Goal: Check status: Check status

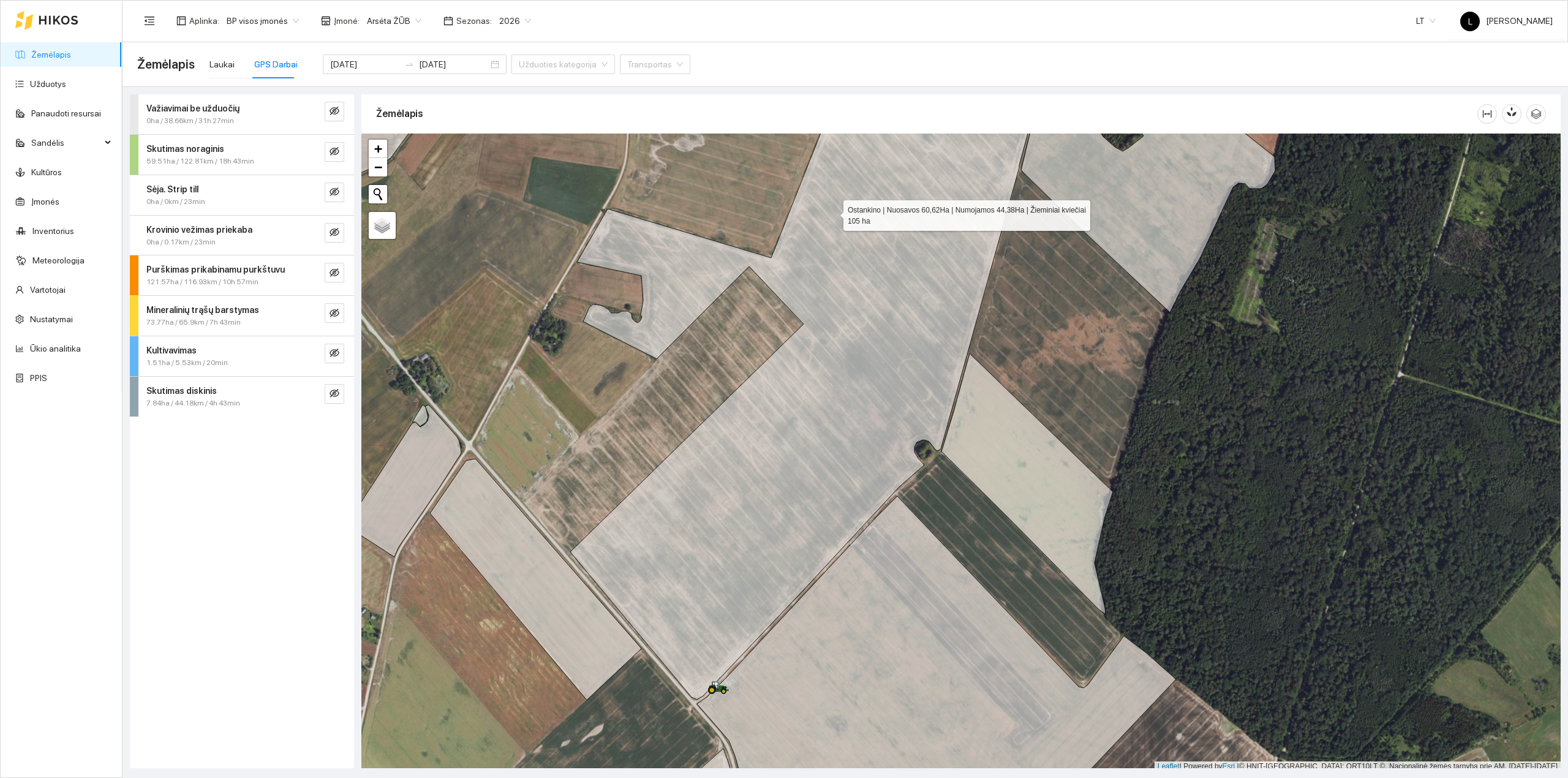
scroll to position [3, 0]
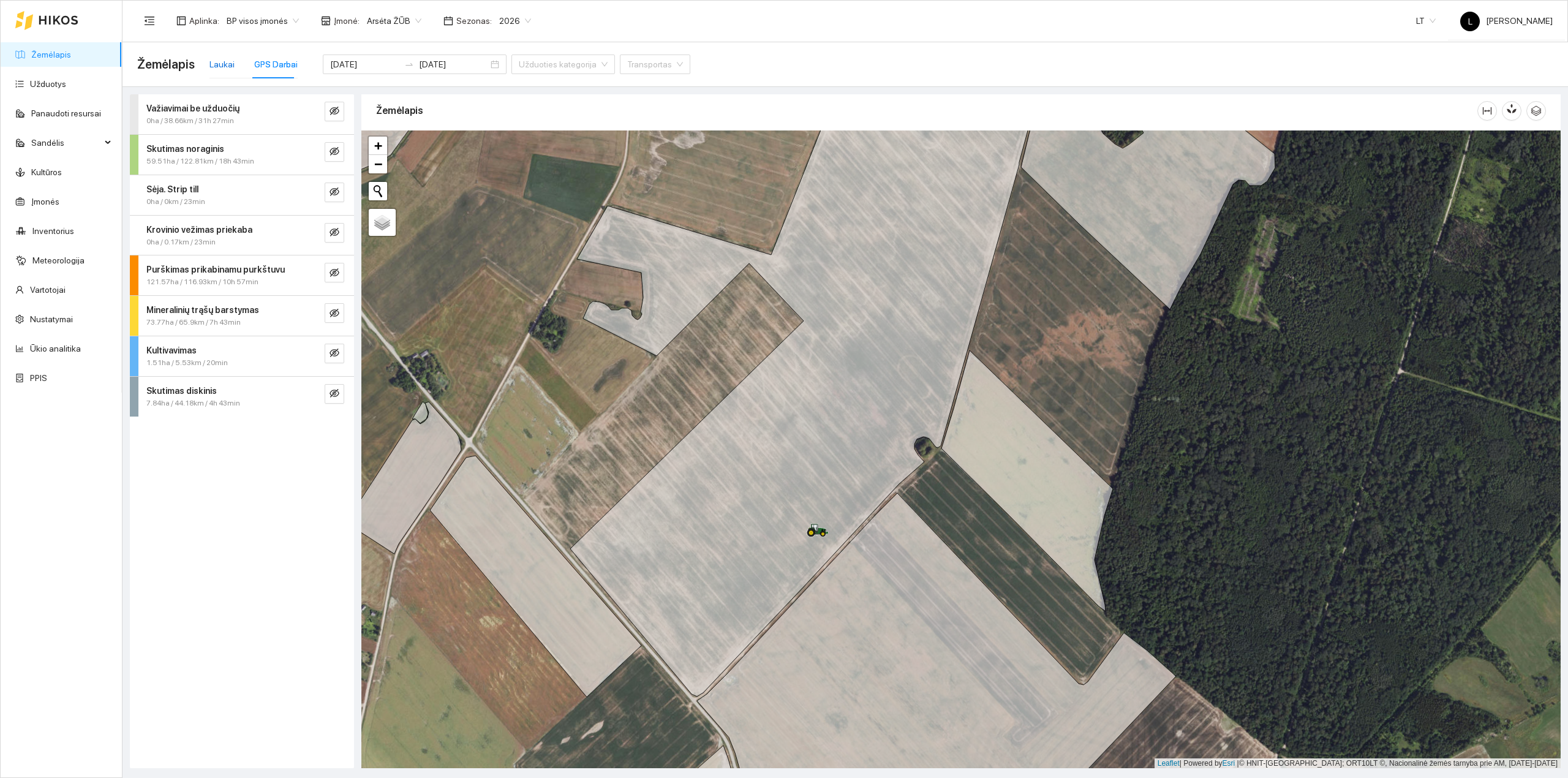
click at [220, 66] on div "Laukai" at bounding box center [222, 64] width 25 height 13
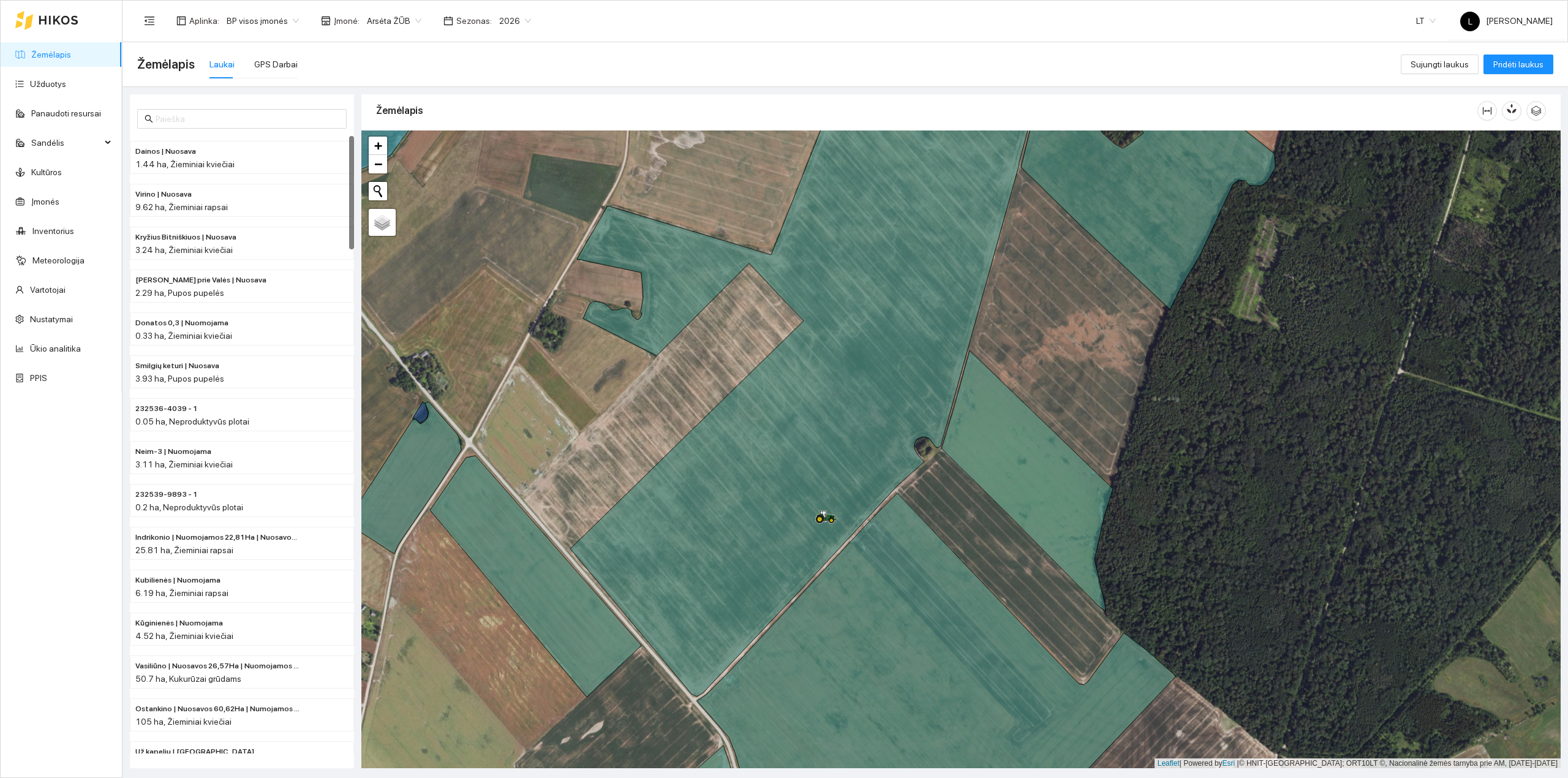
click at [45, 59] on link "Žemėlapis" at bounding box center [51, 54] width 40 height 10
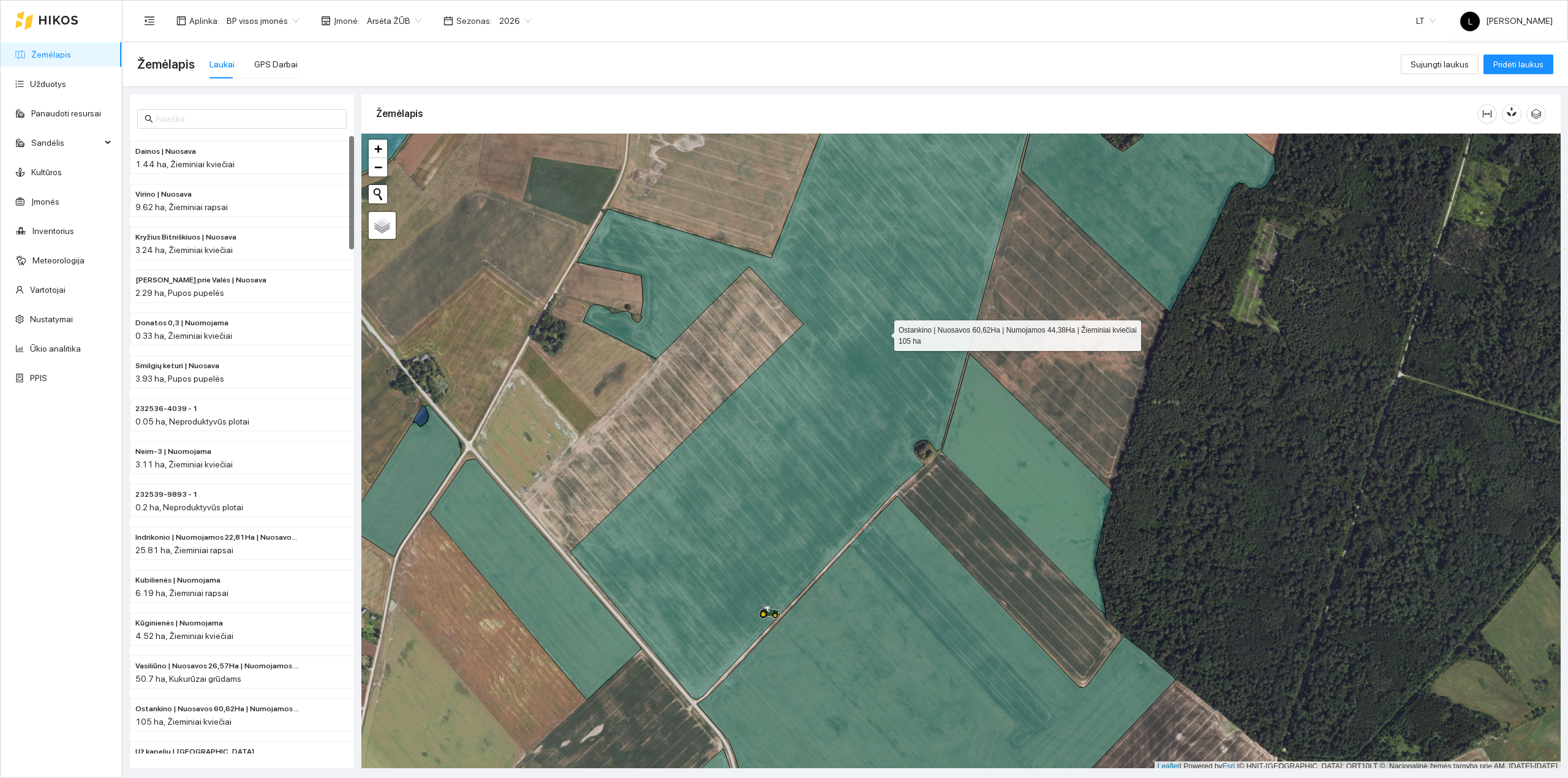
scroll to position [3, 0]
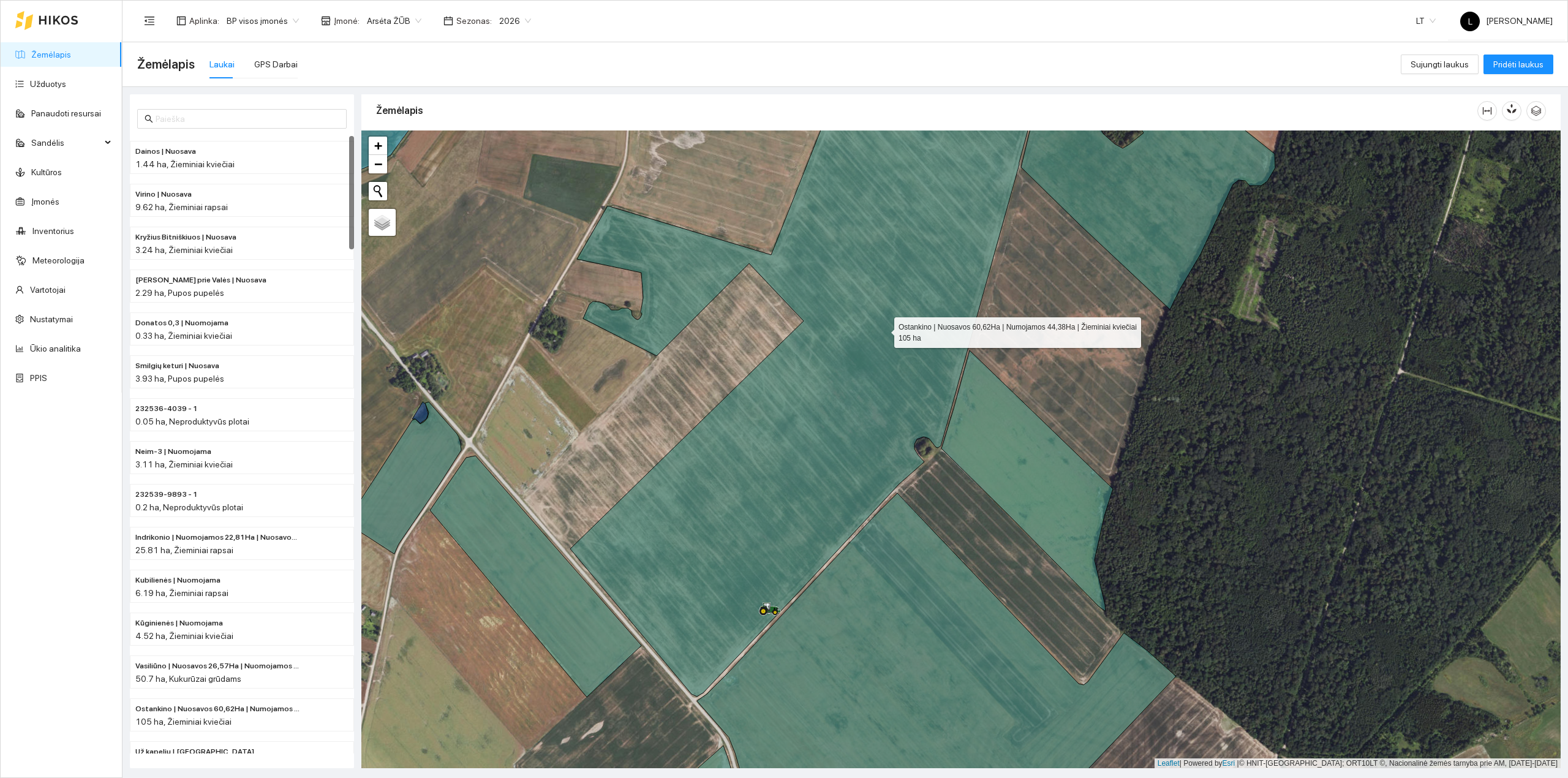
drag, startPoint x: 884, startPoint y: 333, endPoint x: 885, endPoint y: 503, distance: 170.0
click at [885, 503] on icon at bounding box center [808, 381] width 477 height 632
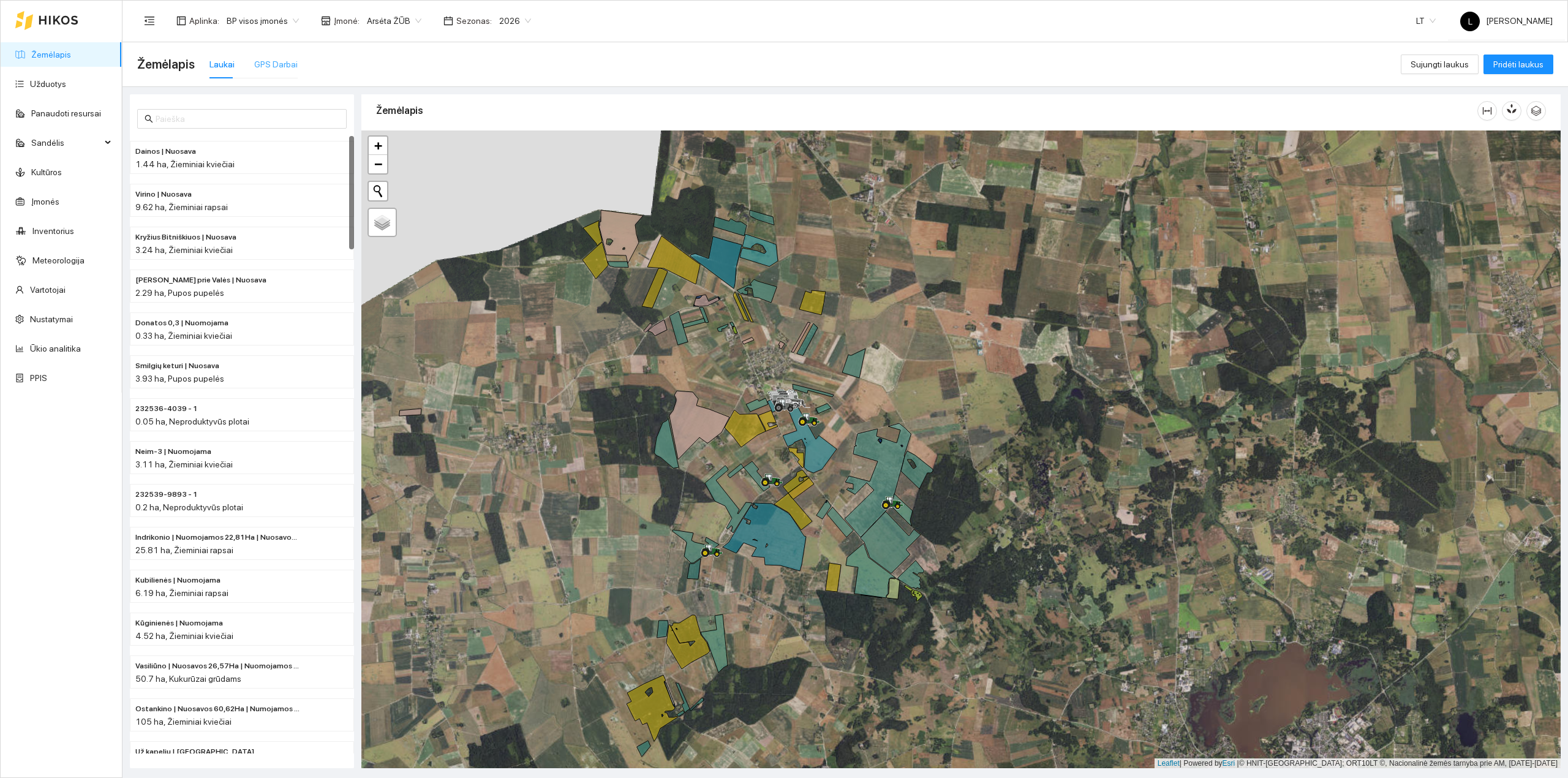
click at [280, 52] on div "GPS Darbai" at bounding box center [276, 64] width 43 height 28
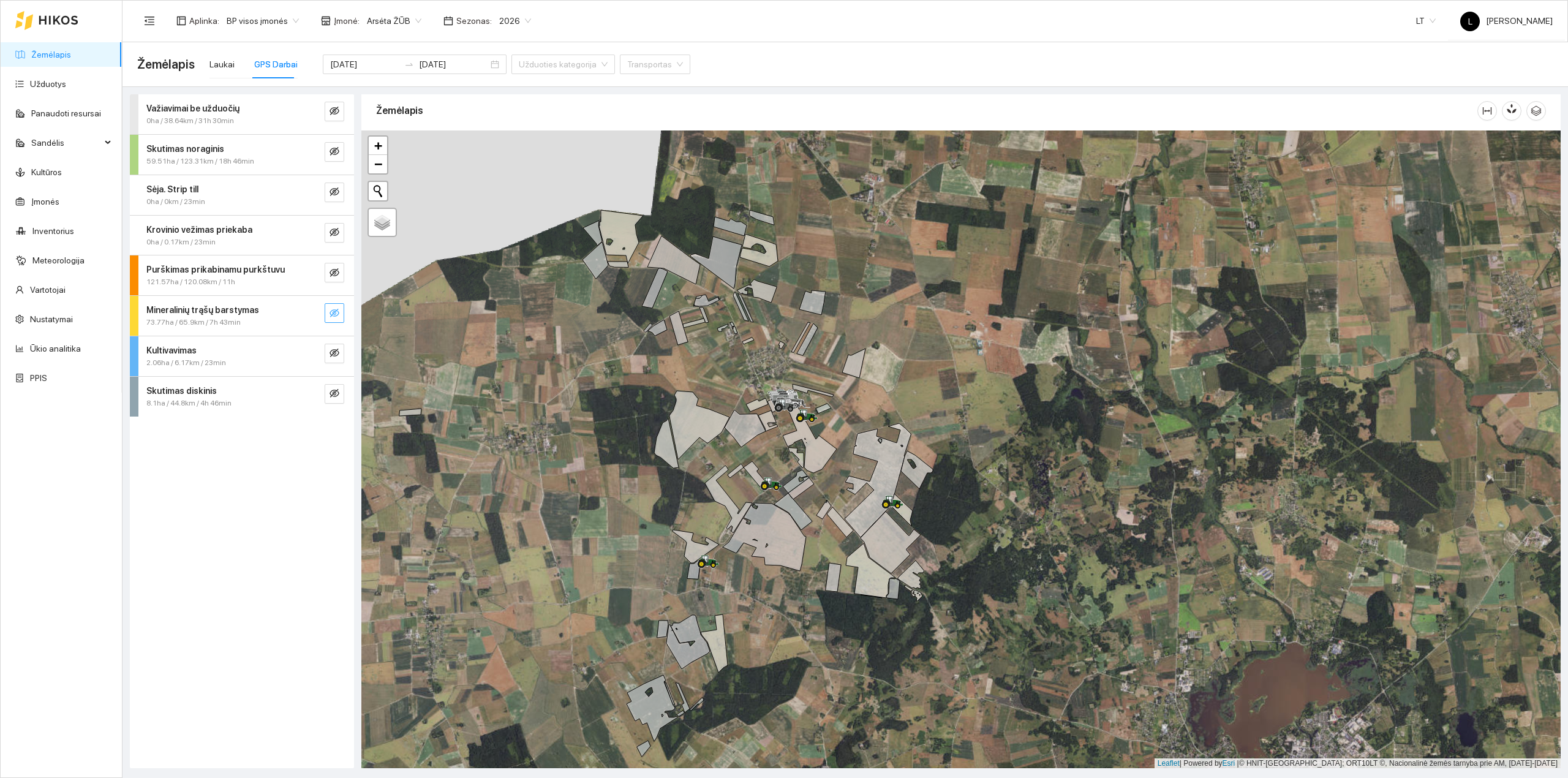
click at [337, 312] on icon "eye-invisible" at bounding box center [335, 313] width 10 height 8
click at [337, 312] on icon "eye" at bounding box center [335, 313] width 10 height 8
click at [335, 318] on icon "eye-invisible" at bounding box center [335, 313] width 10 height 10
click at [335, 316] on icon "eye" at bounding box center [335, 313] width 10 height 8
click at [337, 353] on icon "eye-invisible" at bounding box center [335, 353] width 10 height 10
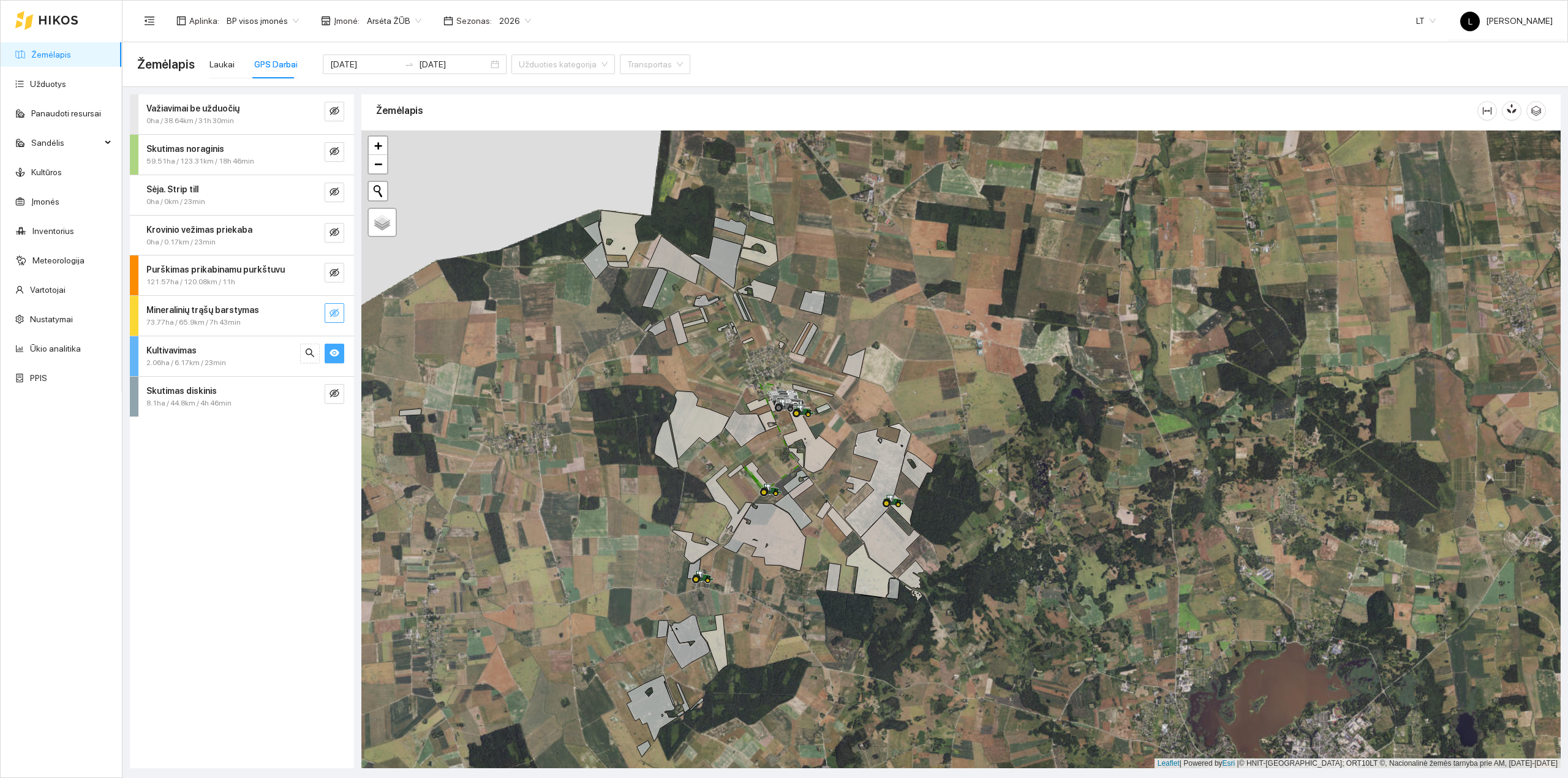
click at [337, 353] on icon "eye" at bounding box center [335, 353] width 10 height 8
click at [337, 393] on icon "eye-invisible" at bounding box center [335, 393] width 10 height 10
click at [334, 393] on icon "eye" at bounding box center [335, 393] width 10 height 10
click at [330, 392] on icon "eye-invisible" at bounding box center [335, 393] width 10 height 10
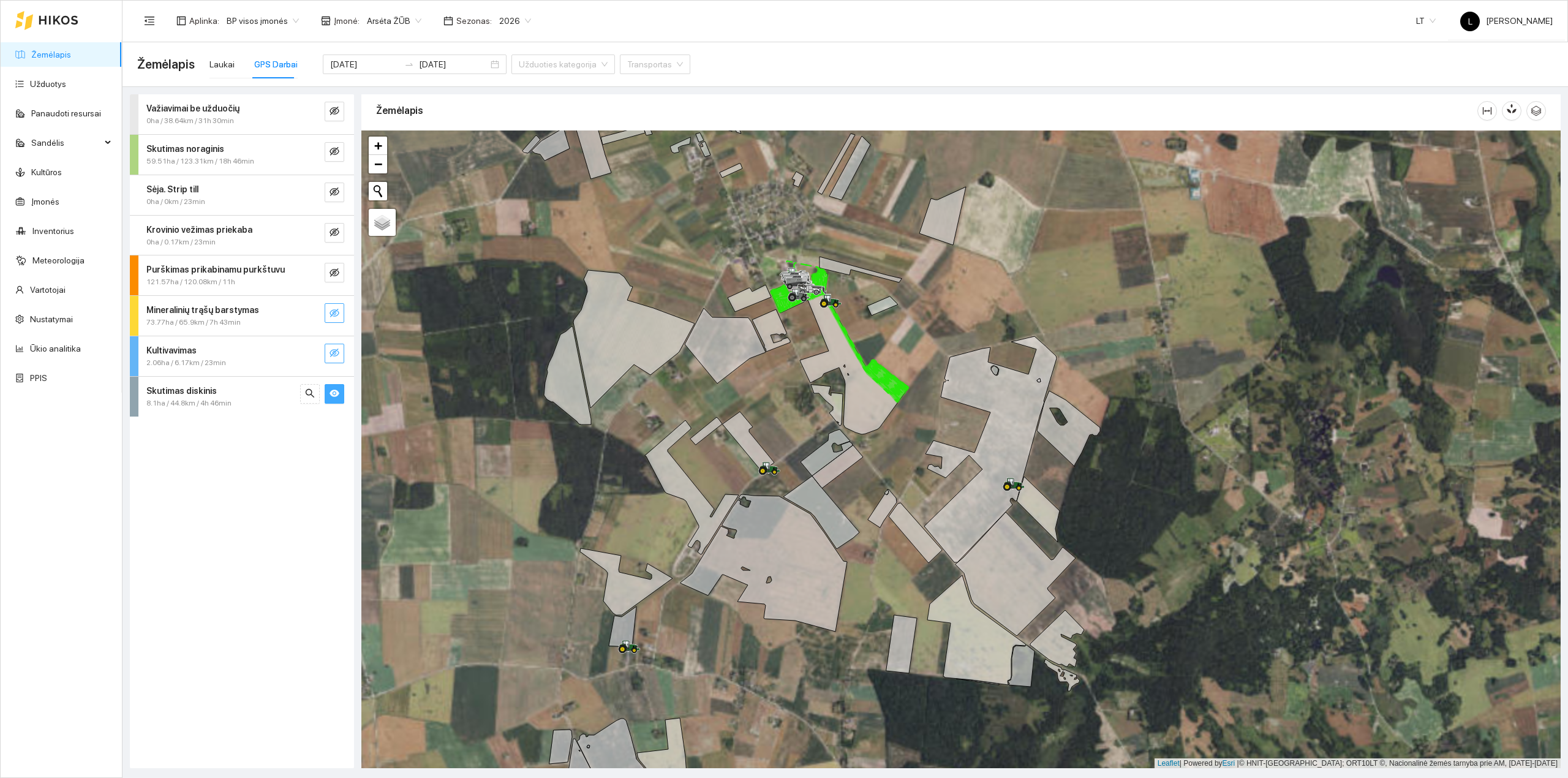
drag, startPoint x: 645, startPoint y: 550, endPoint x: 709, endPoint y: 395, distance: 167.7
click at [709, 395] on div at bounding box center [961, 450] width 1199 height 639
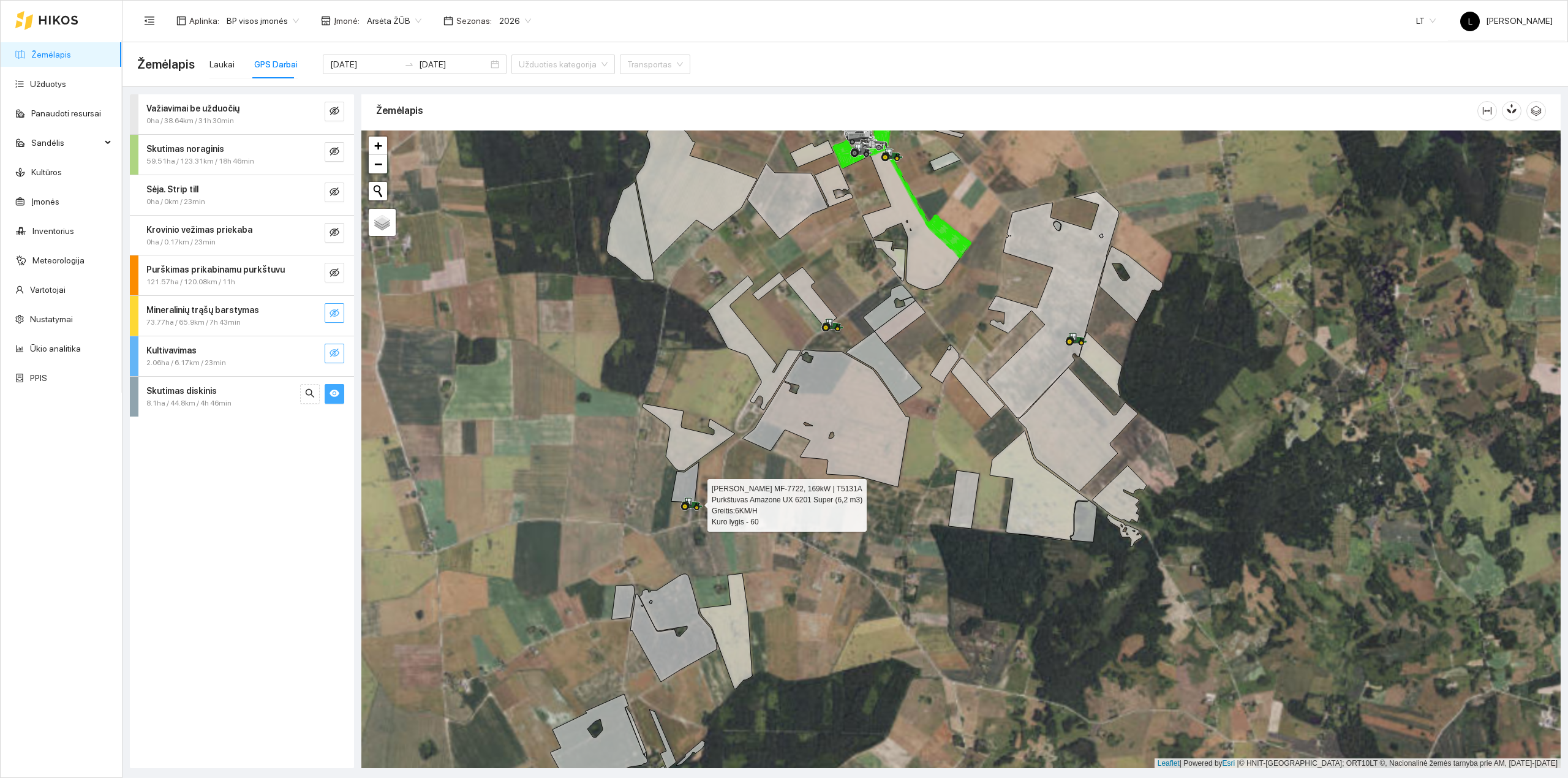
click at [341, 395] on button "button" at bounding box center [335, 394] width 20 height 20
click at [334, 280] on span "eye-invisible" at bounding box center [335, 273] width 10 height 12
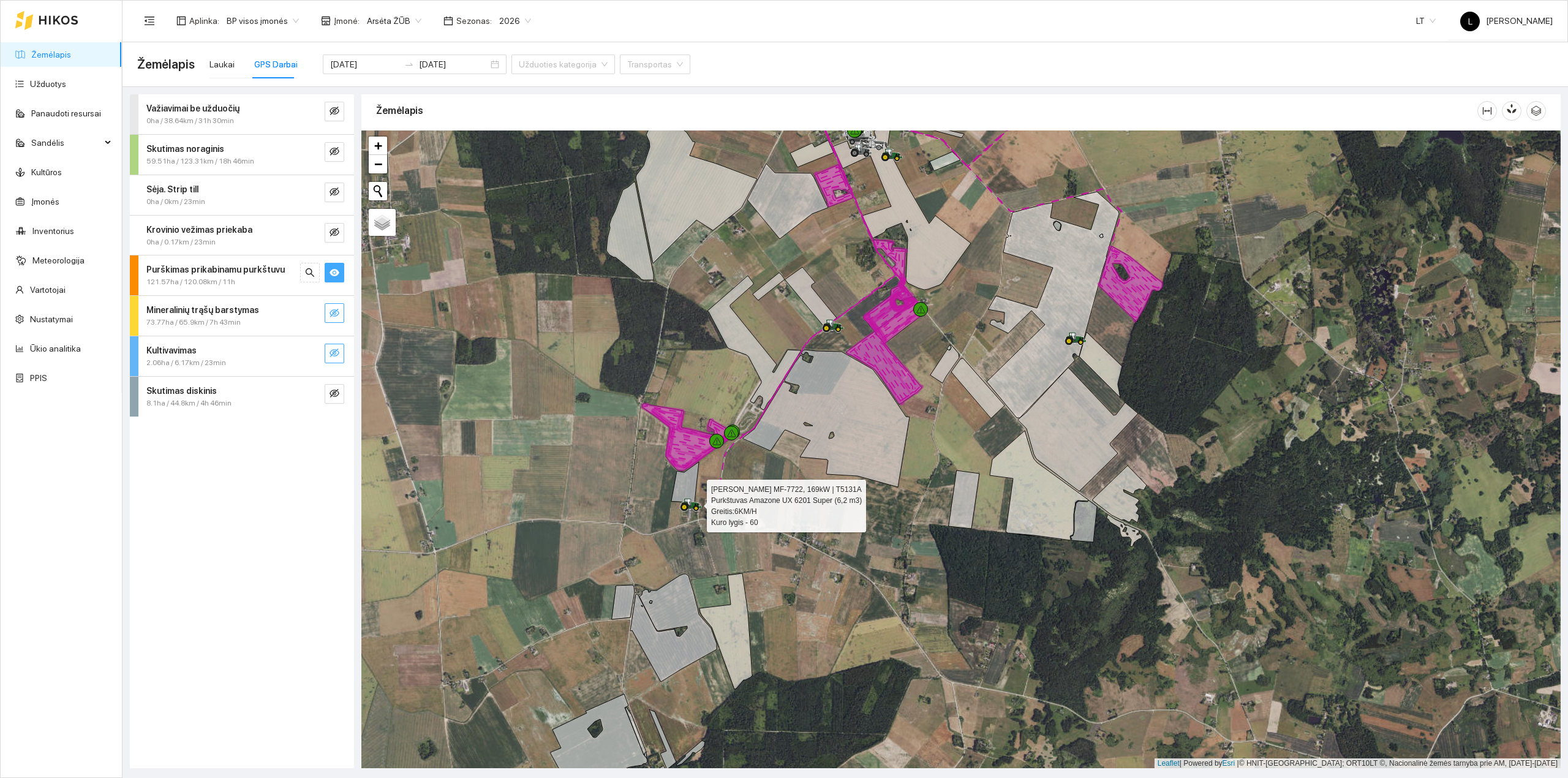
click at [331, 276] on icon "eye" at bounding box center [335, 273] width 10 height 10
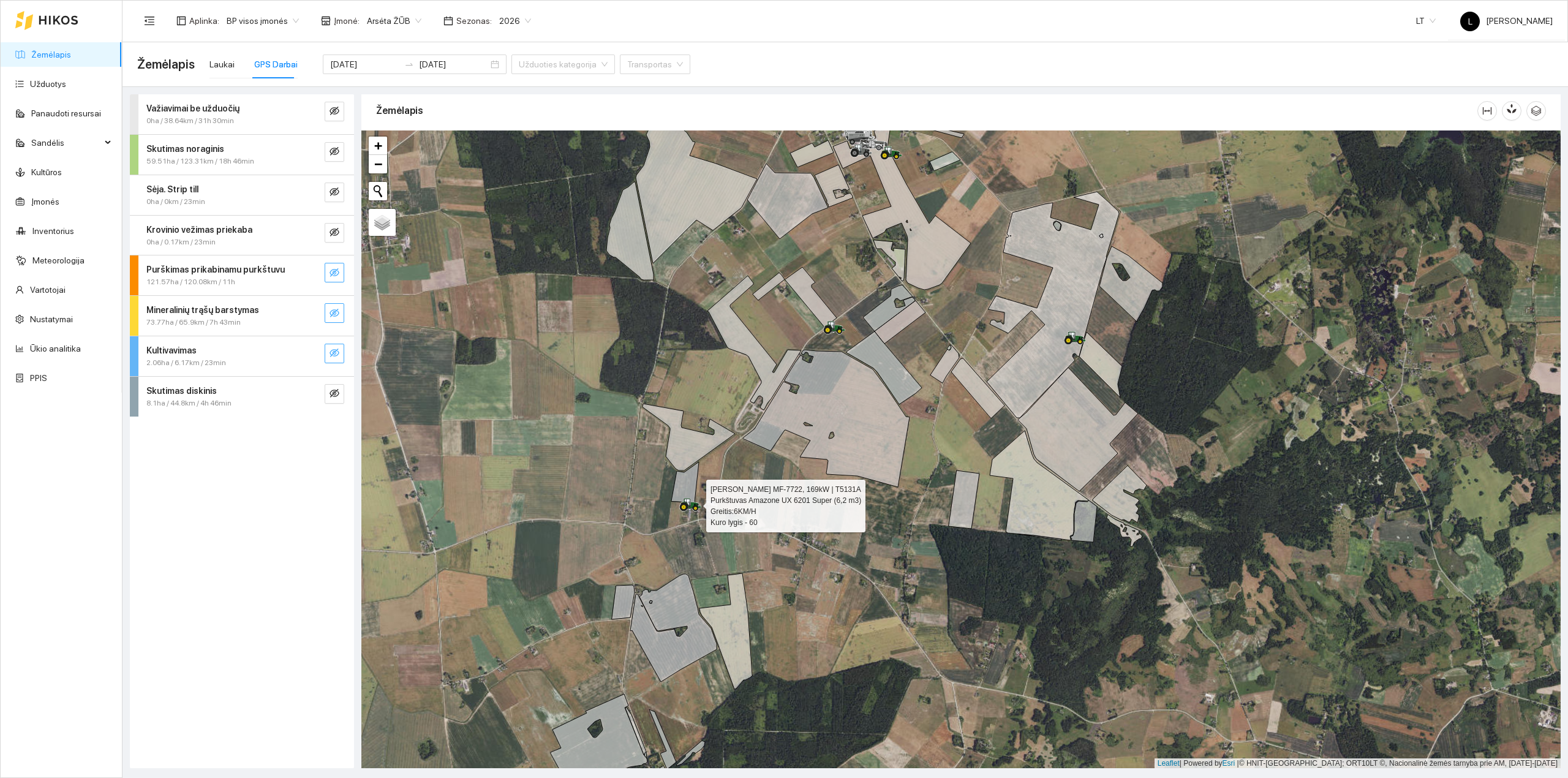
click at [336, 355] on icon "eye-invisible" at bounding box center [335, 353] width 3 height 3
click at [336, 356] on icon "eye" at bounding box center [335, 353] width 10 height 10
click at [336, 355] on icon "eye-invisible" at bounding box center [335, 353] width 3 height 3
click at [336, 353] on icon "eye" at bounding box center [335, 353] width 10 height 10
click at [333, 304] on button "button" at bounding box center [335, 313] width 20 height 20
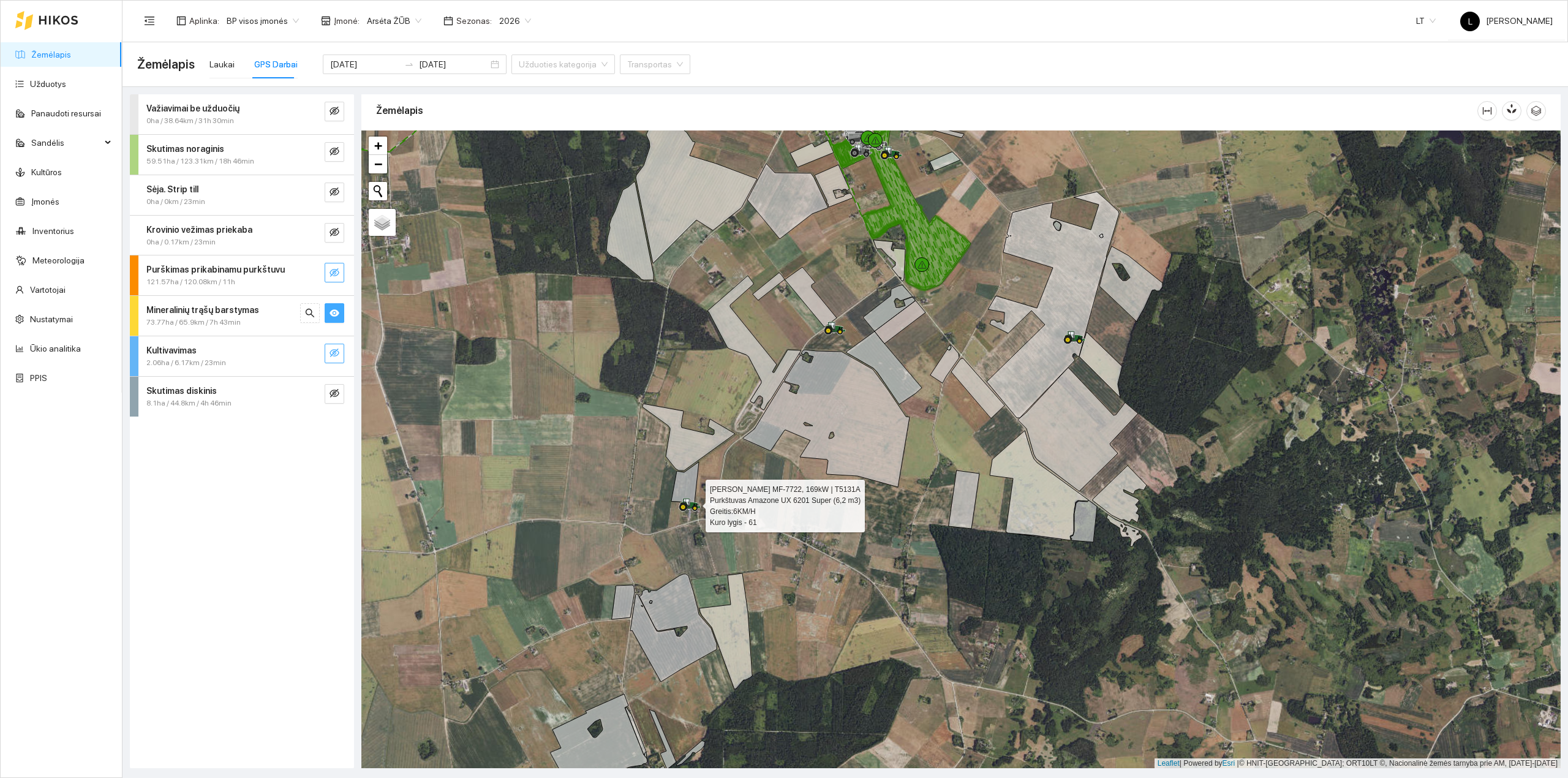
click at [333, 312] on icon "eye" at bounding box center [335, 313] width 10 height 10
click at [337, 276] on icon "eye-invisible" at bounding box center [335, 273] width 10 height 8
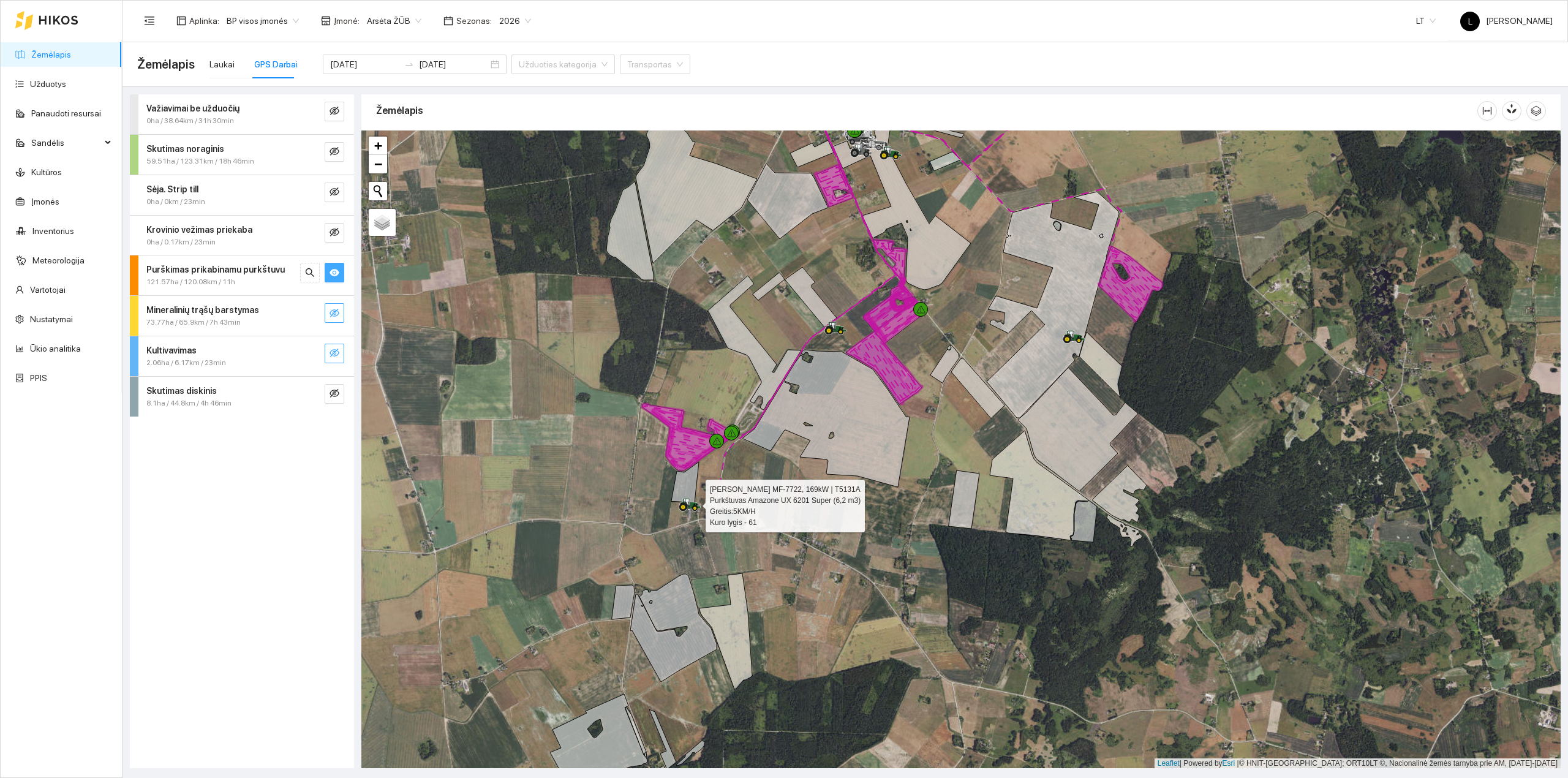
click at [337, 276] on icon "eye" at bounding box center [335, 273] width 10 height 8
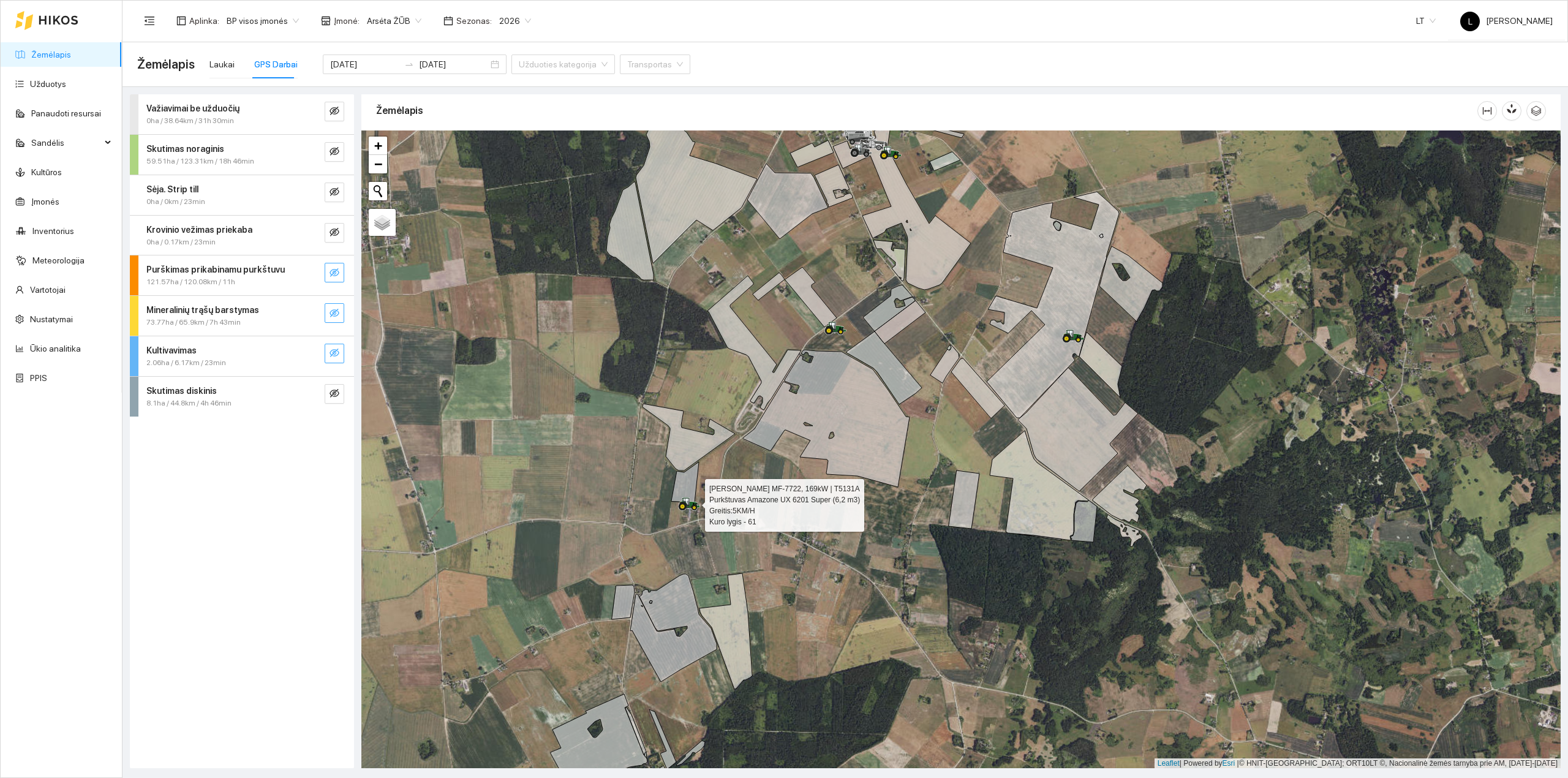
click at [336, 282] on button "button" at bounding box center [335, 273] width 20 height 20
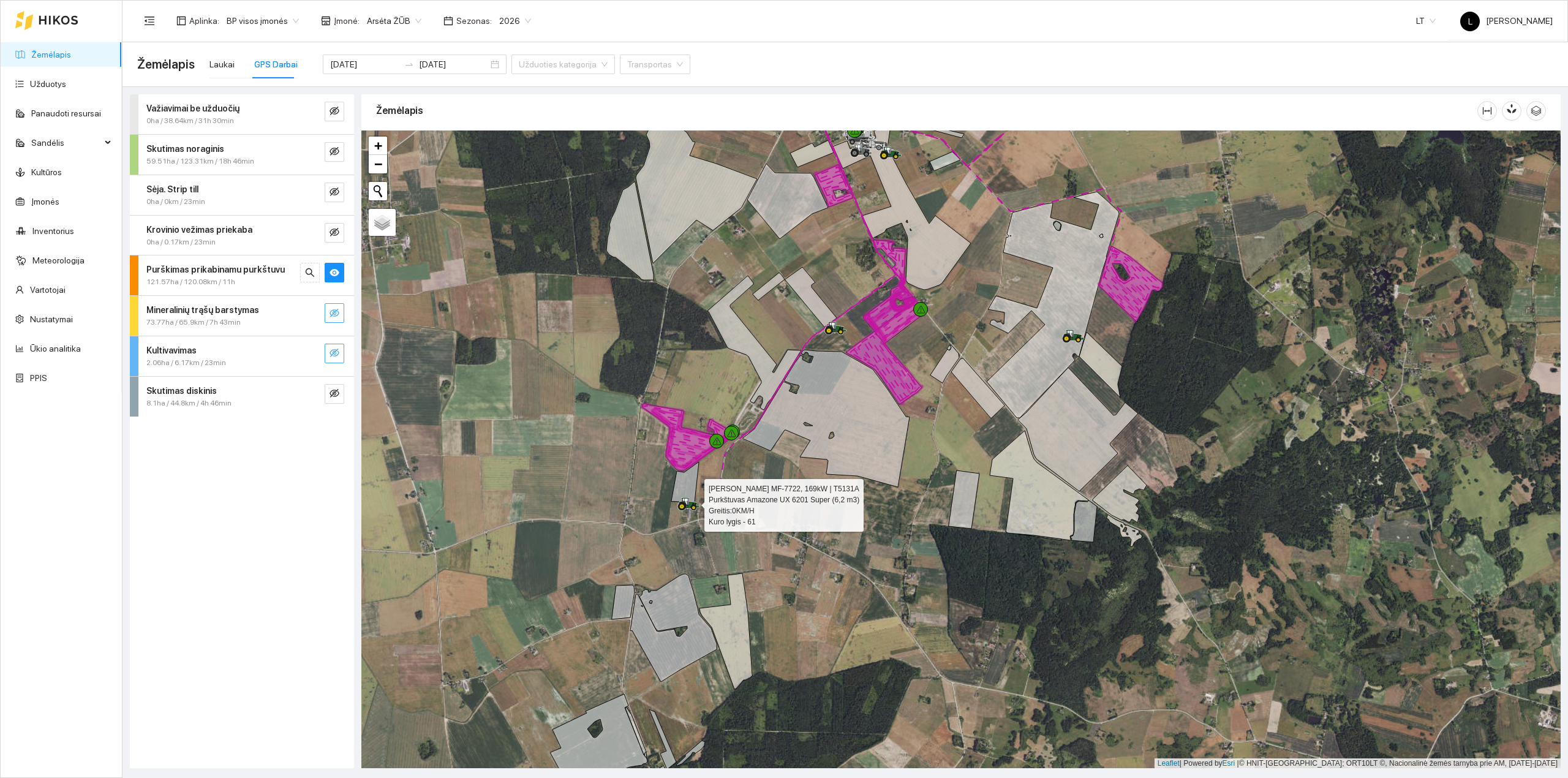
drag, startPoint x: 387, startPoint y: 385, endPoint x: 387, endPoint y: 401, distance: 16.0
click at [387, 401] on div at bounding box center [961, 450] width 1199 height 639
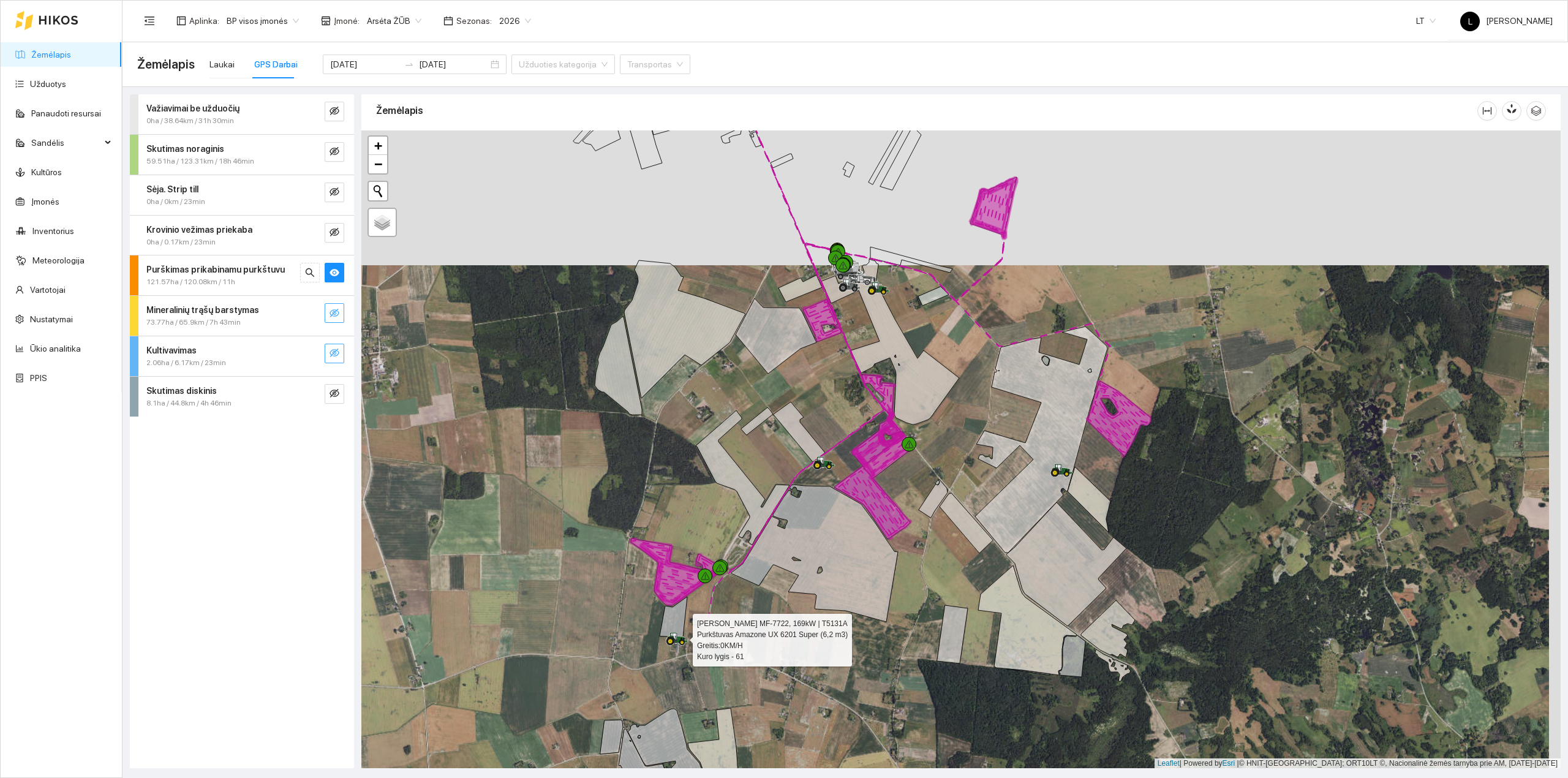
drag, startPoint x: 391, startPoint y: 427, endPoint x: 373, endPoint y: 503, distance: 78.1
click at [378, 496] on div at bounding box center [961, 450] width 1199 height 639
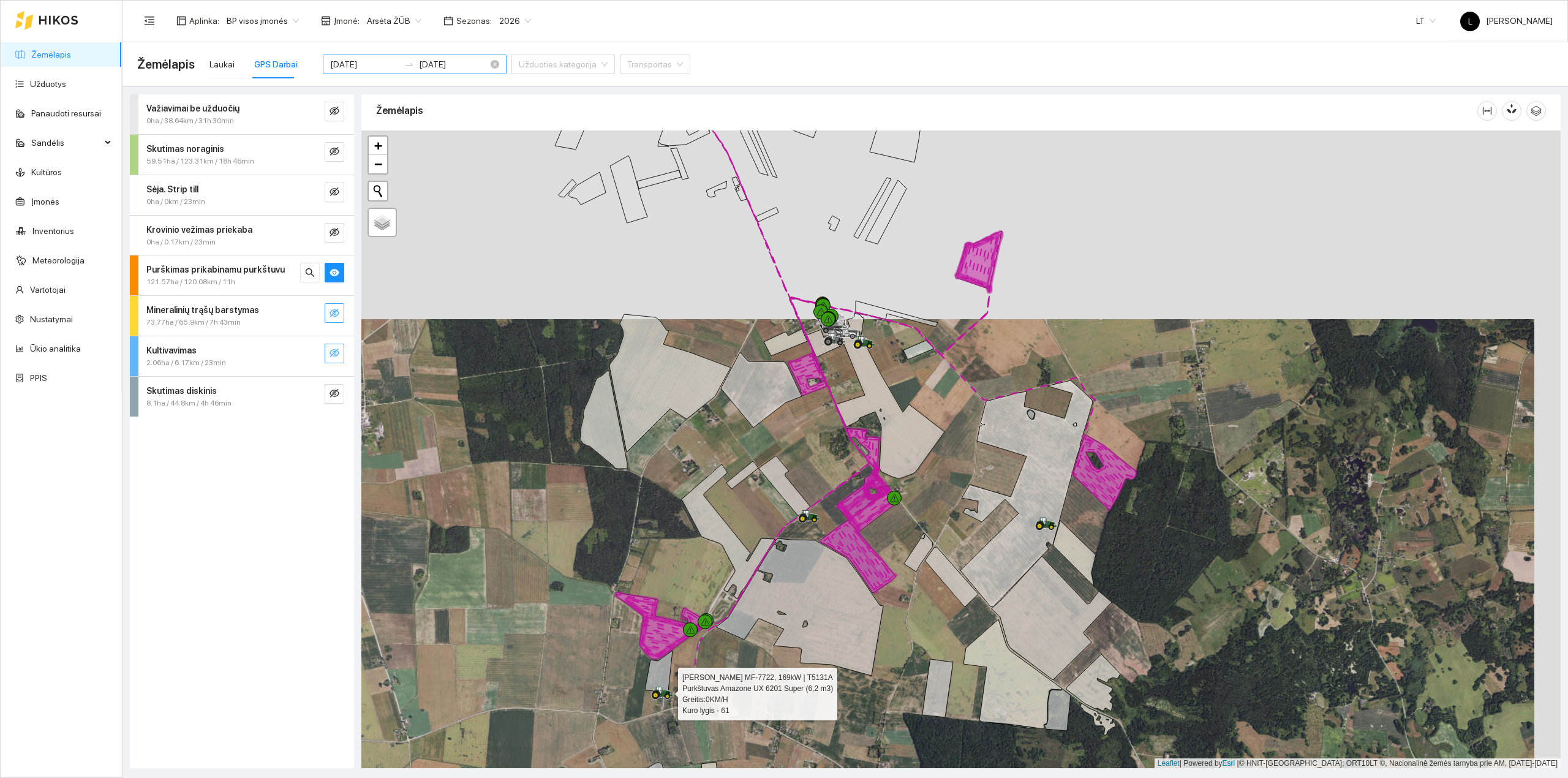
drag, startPoint x: 466, startPoint y: 61, endPoint x: 435, endPoint y: 66, distance: 31.4
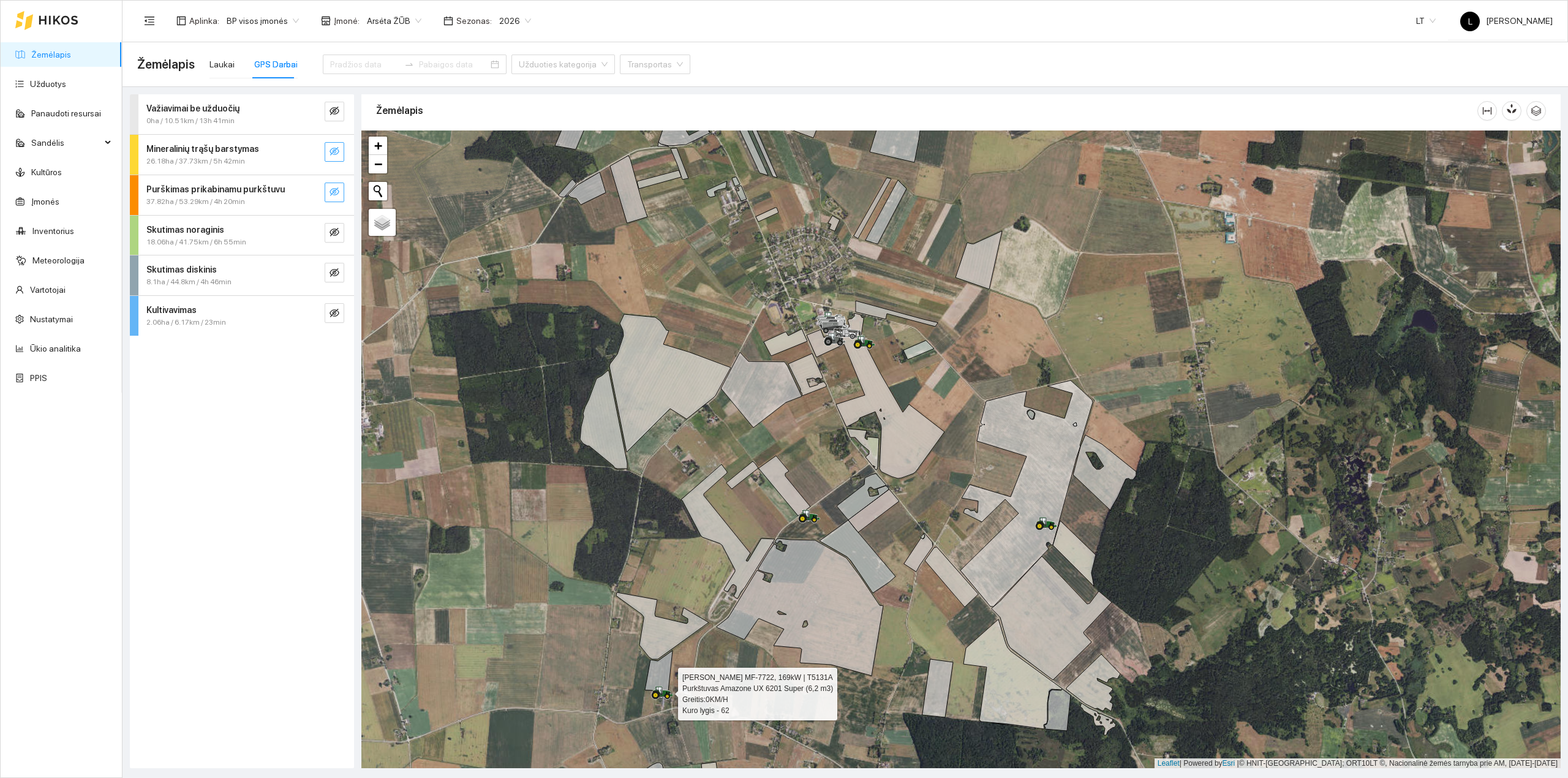
click at [341, 191] on button "button" at bounding box center [335, 192] width 20 height 20
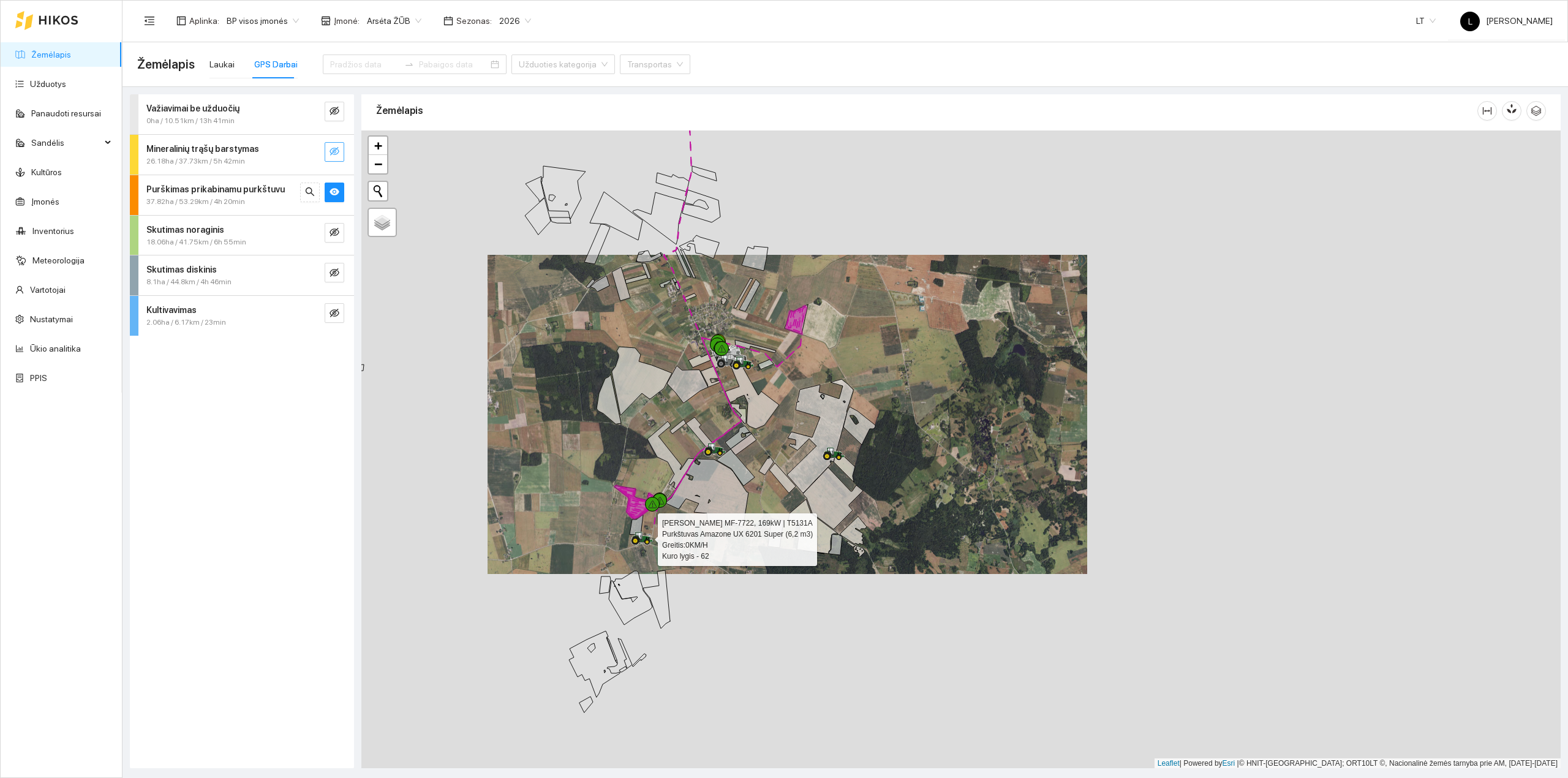
drag, startPoint x: 599, startPoint y: 487, endPoint x: 606, endPoint y: 434, distance: 53.5
click at [606, 434] on div at bounding box center [961, 450] width 1199 height 639
